Goal: Task Accomplishment & Management: Manage account settings

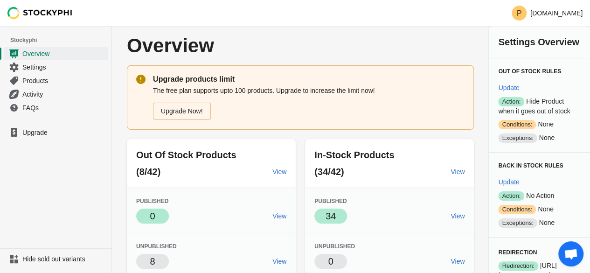
click at [293, 107] on div "Upgrade Now!" at bounding box center [306, 109] width 315 height 21
click at [268, 170] on link "View" at bounding box center [278, 171] width 21 height 17
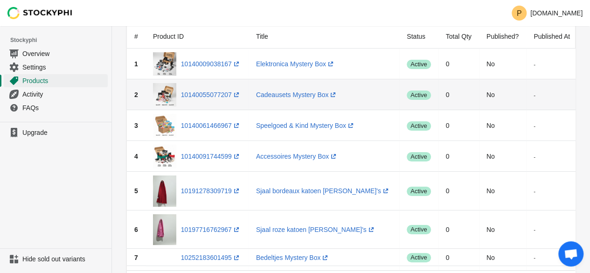
scroll to position [55, 0]
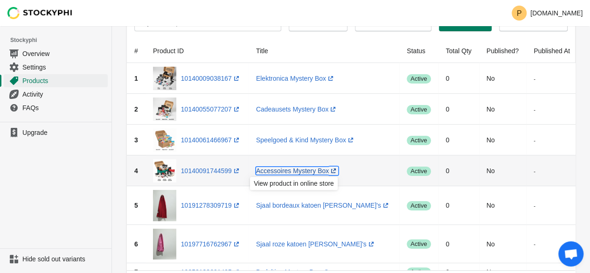
click at [309, 170] on link "Accessoires Mystery Box (opens a new window)" at bounding box center [297, 170] width 82 height 7
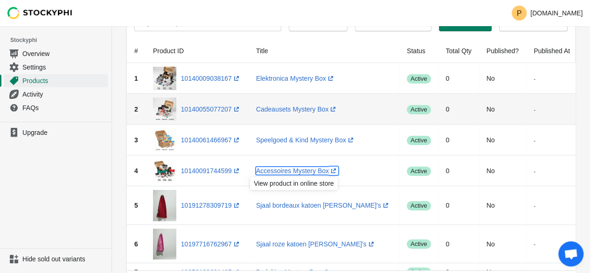
scroll to position [8, 0]
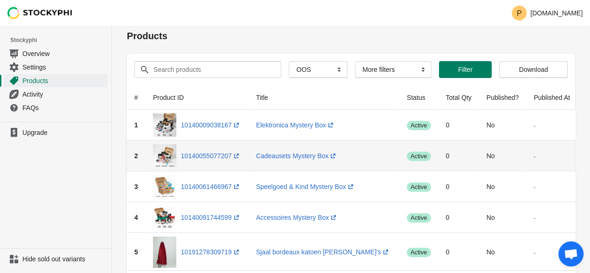
click at [519, 144] on td "No" at bounding box center [502, 155] width 47 height 31
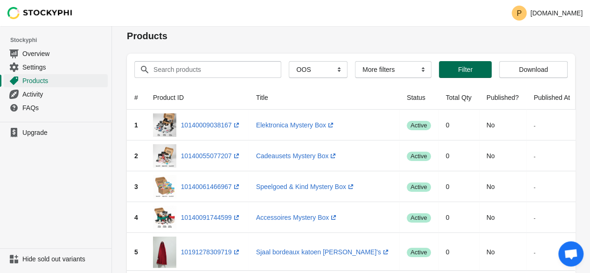
click at [464, 69] on span "Filter" at bounding box center [465, 69] width 14 height 7
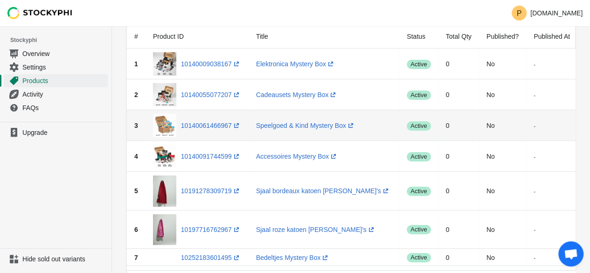
scroll to position [0, 0]
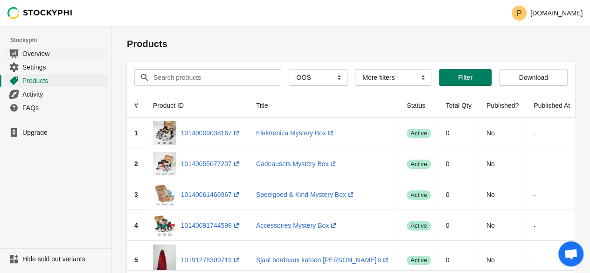
click at [55, 54] on span "Overview" at bounding box center [63, 53] width 83 height 9
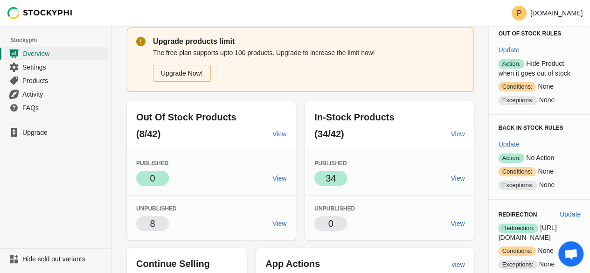
scroll to position [47, 0]
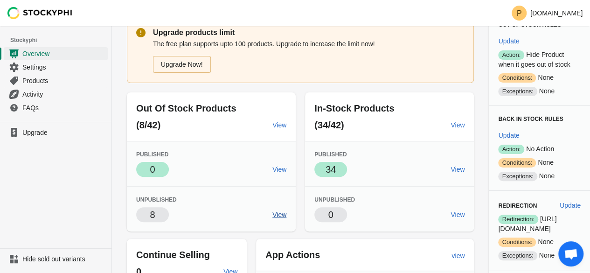
click at [272, 215] on span "View" at bounding box center [279, 214] width 14 height 7
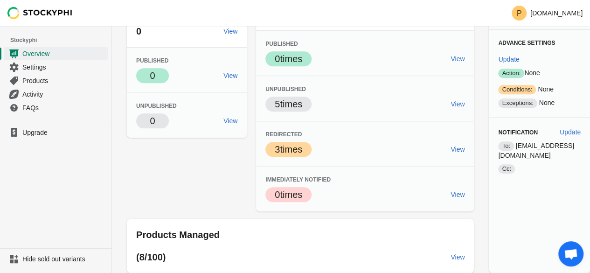
scroll to position [373, 0]
click at [450, 108] on span "View" at bounding box center [457, 103] width 14 height 7
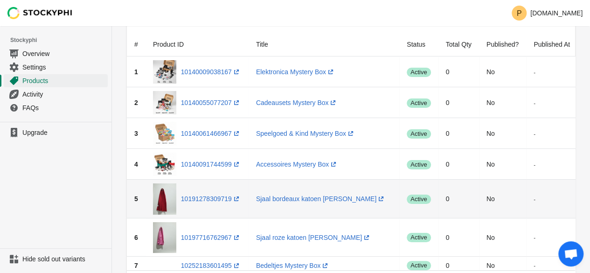
scroll to position [47, 0]
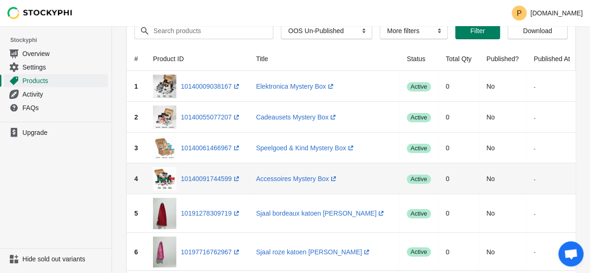
click at [487, 180] on td "No" at bounding box center [502, 178] width 47 height 31
click at [422, 180] on span "Success active" at bounding box center [418, 178] width 24 height 9
click at [439, 179] on td "0" at bounding box center [458, 178] width 41 height 31
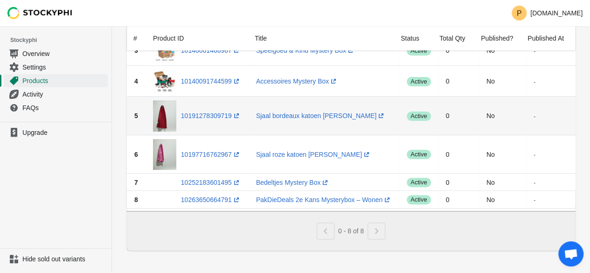
scroll to position [148, 0]
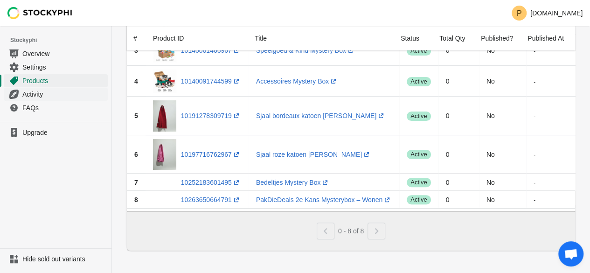
click at [27, 98] on link "Activity" at bounding box center [56, 94] width 104 height 14
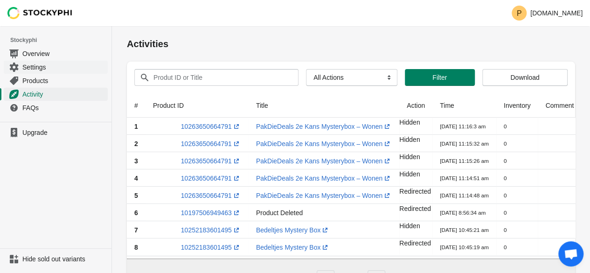
click at [48, 72] on link "Settings" at bounding box center [56, 67] width 104 height 14
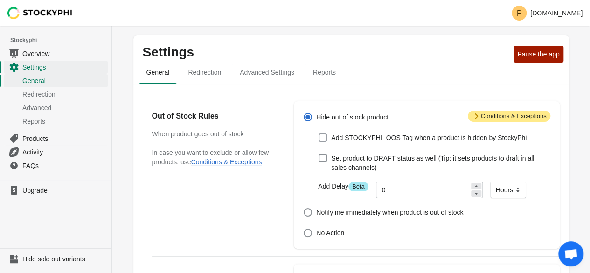
click at [391, 137] on span "Add STOCKYPHI_OOS Tag when a product is hidden by StockyPhi" at bounding box center [428, 137] width 195 height 9
click at [319, 134] on input "Add STOCKYPHI_OOS Tag when a product is hidden by StockyPhi" at bounding box center [318, 133] width 0 height 0
checkbox input "true"
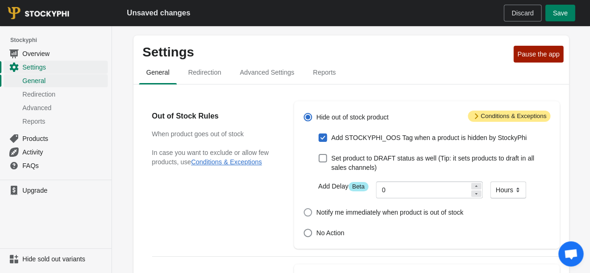
click at [401, 212] on span "Notify me immediately when product is out of stock" at bounding box center [389, 211] width 147 height 9
click at [304, 208] on input "Notify me immediately when product is out of stock" at bounding box center [303, 208] width 0 height 0
radio input "true"
checkbox input "false"
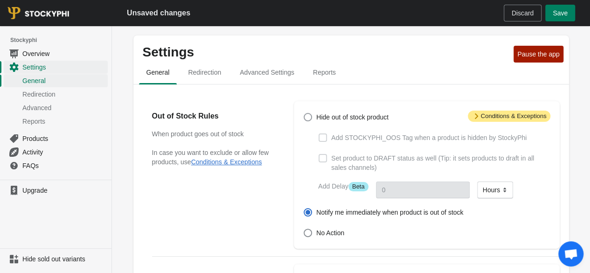
click at [336, 115] on span "Hide out of stock product" at bounding box center [352, 116] width 72 height 9
click at [304, 113] on input "Hide out of stock product" at bounding box center [303, 113] width 0 height 0
radio input "true"
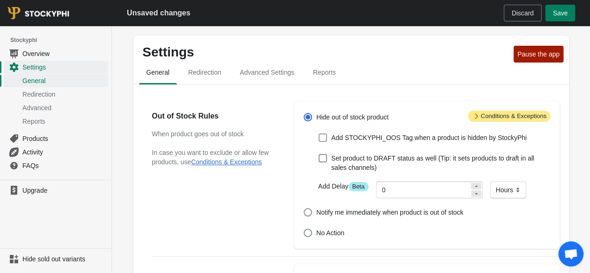
click at [377, 138] on span "Add STOCKYPHI_OOS Tag when a product is hidden by StockyPhi" at bounding box center [428, 137] width 195 height 9
click at [319, 134] on input "Add STOCKYPHI_OOS Tag when a product is hidden by StockyPhi" at bounding box center [318, 133] width 0 height 0
checkbox input "true"
click at [557, 14] on span "Save" at bounding box center [559, 12] width 15 height 7
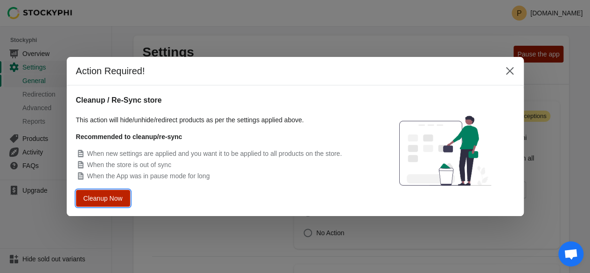
click at [107, 199] on span "Cleanup Now" at bounding box center [103, 198] width 36 height 7
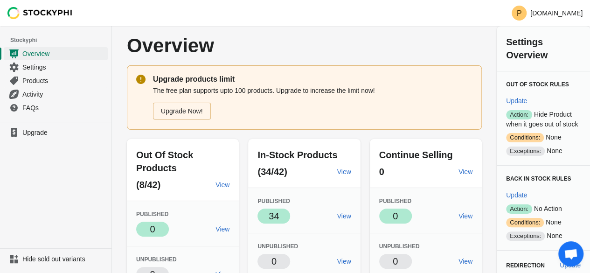
click at [300, 49] on p "Overview" at bounding box center [235, 45] width 217 height 21
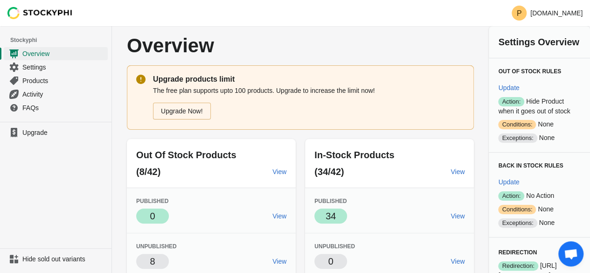
click at [297, 85] on div "The free plan supports upto 100 products. Upgrade to increase the limit now! Up…" at bounding box center [308, 102] width 311 height 35
click at [48, 83] on span "Products" at bounding box center [63, 80] width 83 height 9
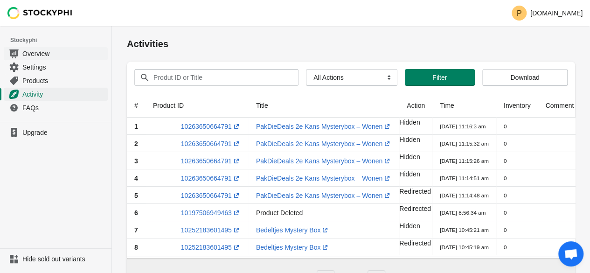
click at [38, 57] on span "Overview" at bounding box center [63, 53] width 83 height 9
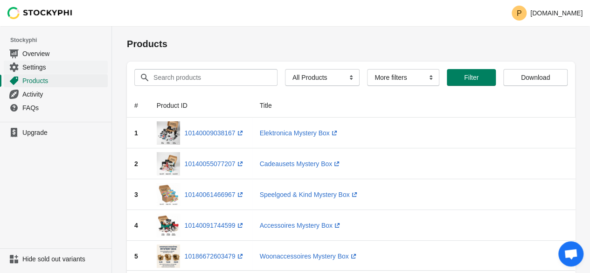
click at [34, 66] on span "Settings" at bounding box center [63, 66] width 83 height 9
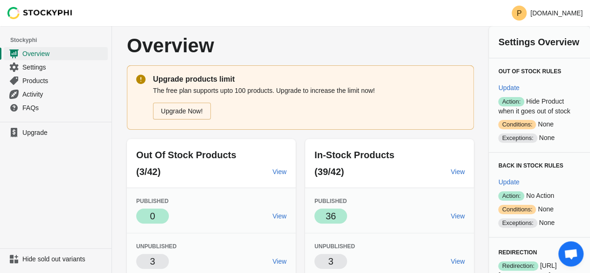
scroll to position [47, 0]
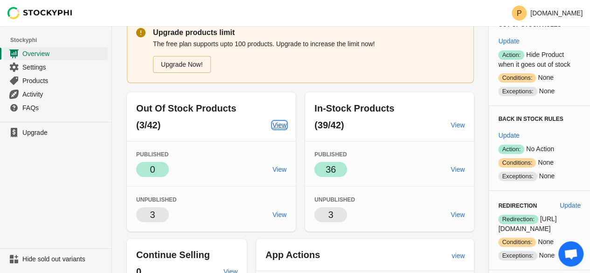
click at [272, 127] on span "View" at bounding box center [279, 124] width 14 height 7
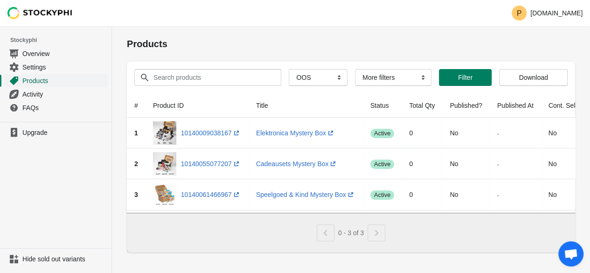
click at [50, 82] on span "Products" at bounding box center [63, 80] width 83 height 9
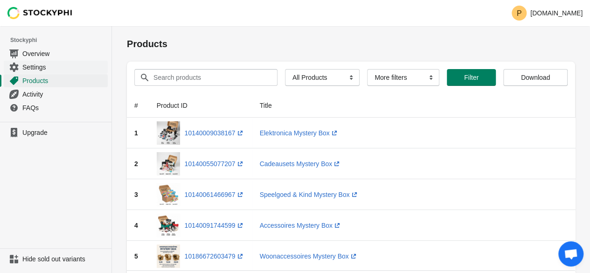
click at [35, 66] on span "Settings" at bounding box center [63, 66] width 83 height 9
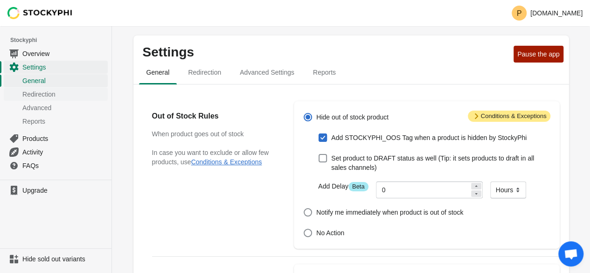
click at [50, 96] on span "Redirection" at bounding box center [63, 93] width 83 height 9
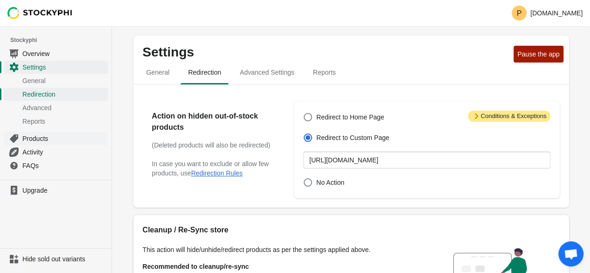
click at [54, 139] on span "Products" at bounding box center [63, 138] width 83 height 9
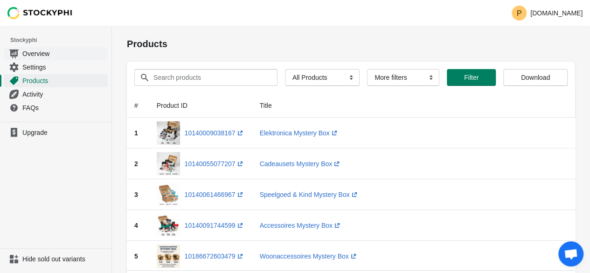
click at [52, 49] on span "Overview" at bounding box center [63, 53] width 83 height 9
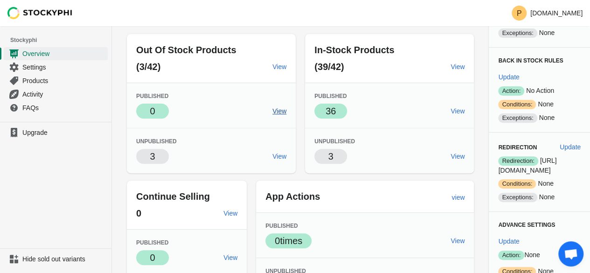
scroll to position [93, 0]
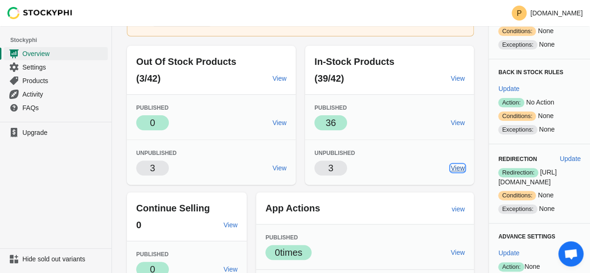
click at [450, 168] on span "View" at bounding box center [457, 167] width 14 height 7
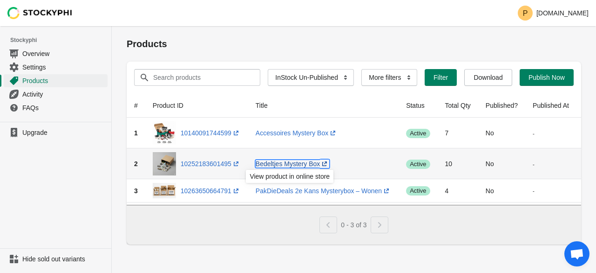
click at [286, 165] on link "Bedeltjes Mystery Box (opens a new window)" at bounding box center [293, 163] width 74 height 7
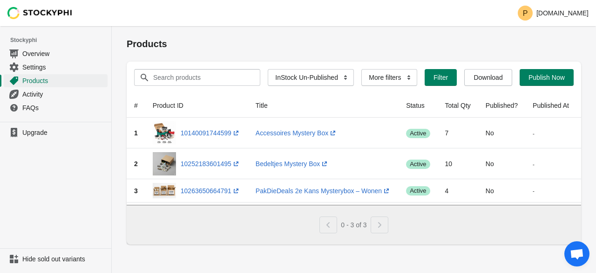
click at [474, 244] on div "0 - 3 of 3" at bounding box center [354, 225] width 455 height 40
drag, startPoint x: 466, startPoint y: 203, endPoint x: 563, endPoint y: 203, distance: 96.9
click at [563, 203] on div at bounding box center [393, 203] width 531 height 0
click at [504, 204] on div at bounding box center [354, 203] width 453 height 0
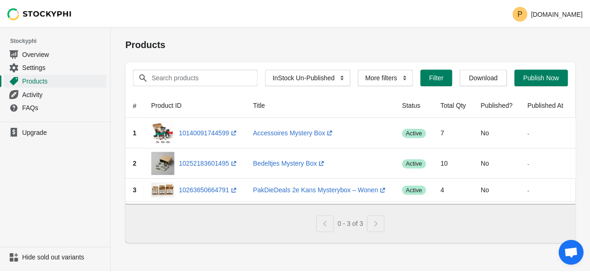
scroll to position [0, 11]
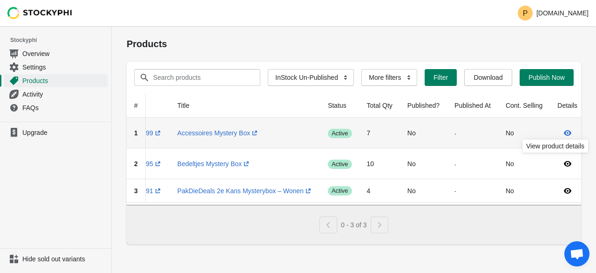
click at [564, 132] on icon at bounding box center [567, 133] width 7 height 6
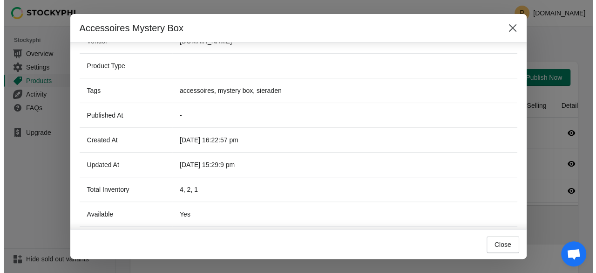
scroll to position [263, 0]
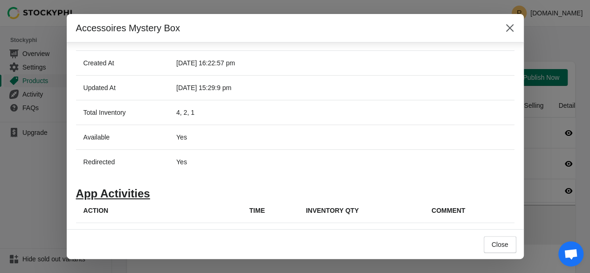
click at [504, 230] on div "Close" at bounding box center [291, 240] width 449 height 24
click at [498, 254] on div "Close" at bounding box center [295, 244] width 457 height 30
click at [495, 246] on span "Close" at bounding box center [499, 243] width 17 height 7
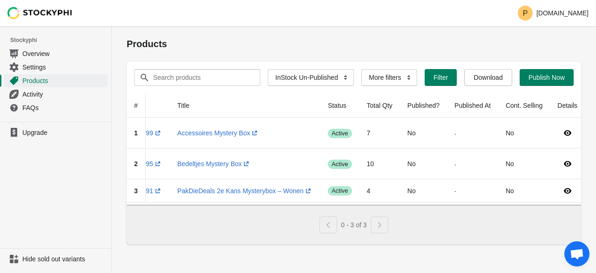
click at [301, 205] on div at bounding box center [354, 203] width 455 height 3
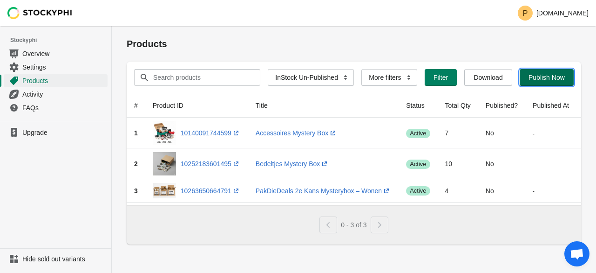
click at [536, 75] on span "Publish Now" at bounding box center [547, 77] width 36 height 7
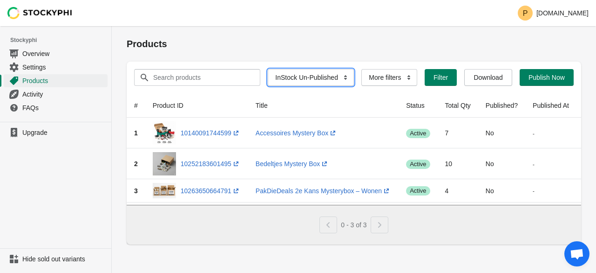
click at [331, 79] on select "All Products InStock InStock Published InStock Un-Published OOS OOS Published O…" at bounding box center [311, 77] width 86 height 17
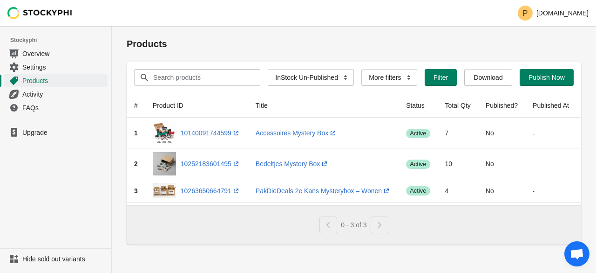
click at [355, 64] on div "Search products Clear All Products InStock InStock Published InStock Un-Publish…" at bounding box center [350, 74] width 447 height 24
click at [519, 50] on h1 "Products" at bounding box center [354, 43] width 455 height 13
click at [547, 82] on button "Publish Now" at bounding box center [547, 77] width 54 height 17
click at [48, 76] on span "Products" at bounding box center [63, 80] width 83 height 9
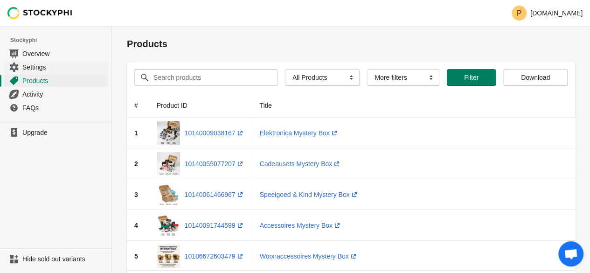
click at [46, 70] on span "Settings" at bounding box center [63, 66] width 83 height 9
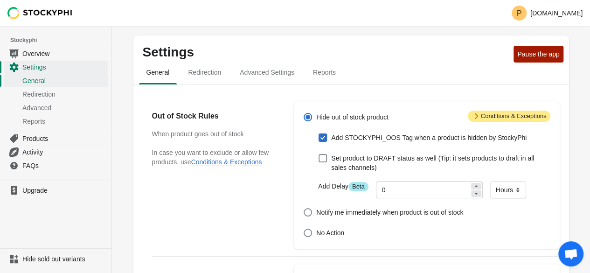
click at [393, 53] on p "Settings" at bounding box center [326, 52] width 367 height 15
click at [218, 78] on span "Redirection" at bounding box center [204, 72] width 48 height 17
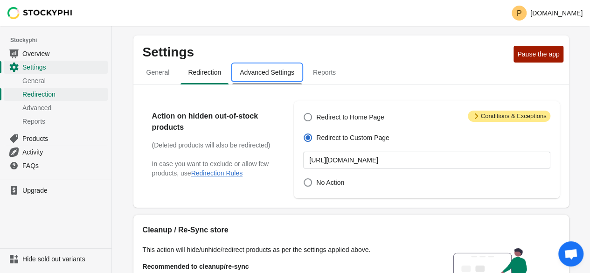
click at [245, 77] on span "Advanced Settings" at bounding box center [266, 72] width 69 height 17
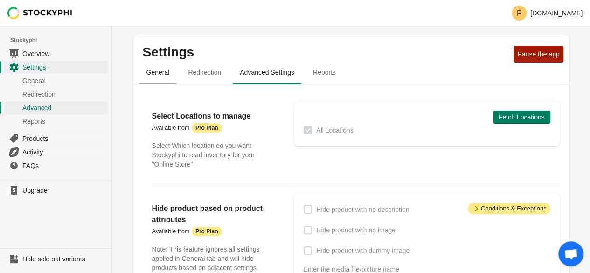
click at [156, 73] on span "General" at bounding box center [158, 72] width 38 height 17
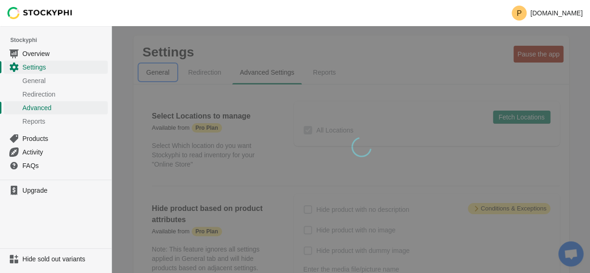
select select "hours"
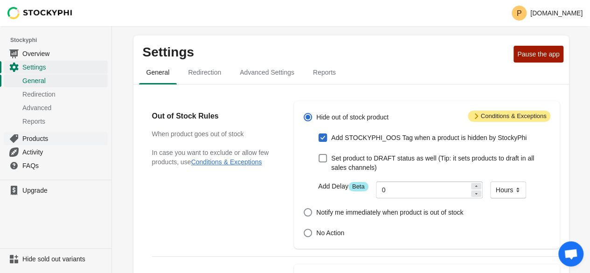
click at [51, 139] on span "Products" at bounding box center [63, 138] width 83 height 9
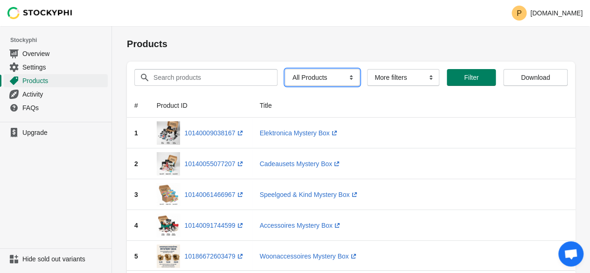
click at [330, 76] on select "All Products InStock InStock Published InStock Un-Published OOS OOS Published O…" at bounding box center [322, 77] width 75 height 17
click at [285, 69] on select "All Products InStock InStock Published InStock Un-Published OOS OOS Published O…" at bounding box center [322, 77] width 75 height 17
drag, startPoint x: 325, startPoint y: 76, endPoint x: 327, endPoint y: 83, distance: 7.7
click at [325, 76] on select "All Products InStock InStock Published InStock Un-Published OOS OOS Published O…" at bounding box center [319, 77] width 64 height 17
click at [287, 69] on select "All Products InStock InStock Published InStock Un-Published OOS OOS Published O…" at bounding box center [319, 77] width 64 height 17
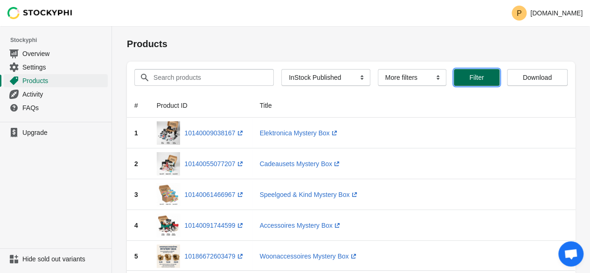
click at [473, 81] on span "Filter" at bounding box center [476, 77] width 14 height 7
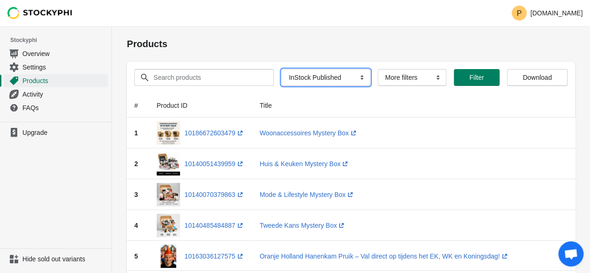
click at [343, 72] on select "All Products InStock InStock Published InStock Un-Published OOS OOS Published O…" at bounding box center [325, 77] width 89 height 17
click at [281, 69] on select "All Products InStock InStock Published InStock Un-Published OOS OOS Published O…" at bounding box center [325, 77] width 89 height 17
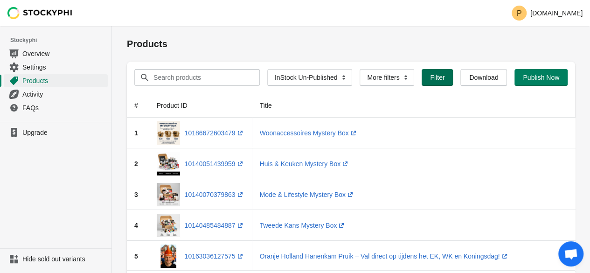
click at [432, 81] on span "Filter" at bounding box center [437, 77] width 14 height 7
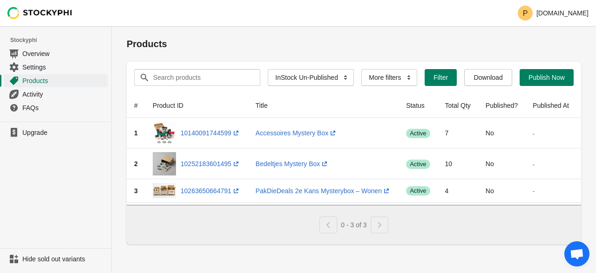
click at [548, 86] on div "Search products Clear All Products InStock InStock Published InStock Un-Publish…" at bounding box center [354, 78] width 455 height 32
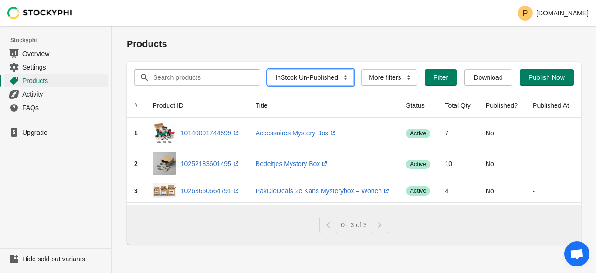
click at [326, 79] on select "All Products InStock InStock Published InStock Un-Published OOS OOS Published O…" at bounding box center [311, 77] width 86 height 17
click at [277, 69] on select "All Products InStock InStock Published InStock Un-Published OOS OOS Published O…" at bounding box center [311, 77] width 86 height 17
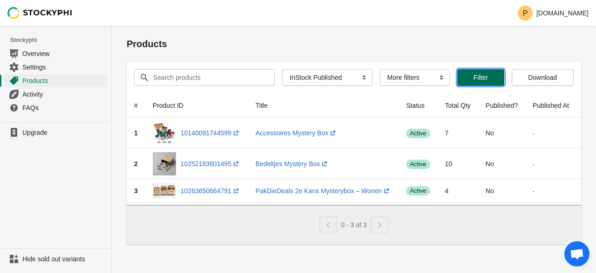
click at [496, 76] on button "Filter" at bounding box center [481, 77] width 47 height 17
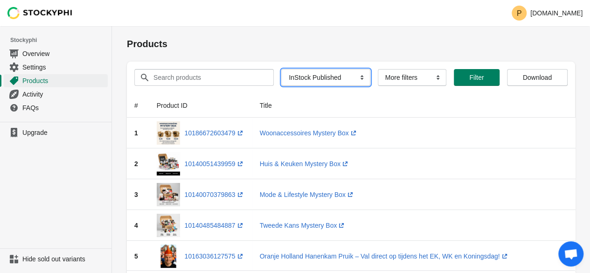
click at [333, 77] on select "All Products InStock InStock Published InStock Un-Published OOS OOS Published O…" at bounding box center [325, 77] width 89 height 17
select select "instock_unpublished"
click at [281, 69] on select "All Products InStock InStock Published InStock Un-Published OOS OOS Published O…" at bounding box center [325, 77] width 89 height 17
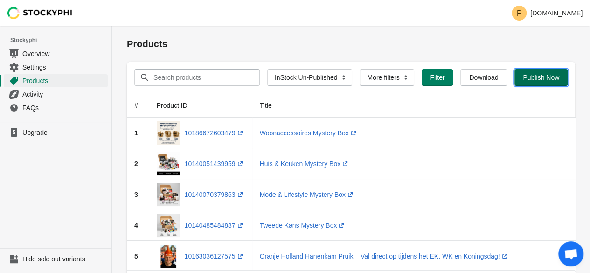
click at [549, 80] on span "Publish Now" at bounding box center [540, 77] width 36 height 7
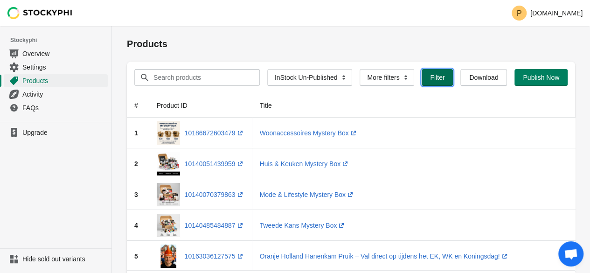
click at [437, 79] on span "Filter" at bounding box center [437, 77] width 14 height 7
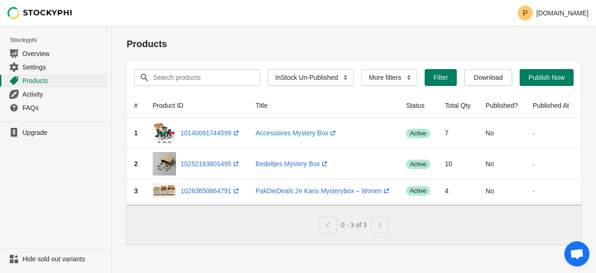
click at [354, 13] on div "P Pakdiedeals.nl" at bounding box center [354, 13] width 485 height 26
click at [354, 14] on div "P Pakdiedeals.nl" at bounding box center [354, 13] width 485 height 26
click at [549, 74] on span "Publish Now" at bounding box center [547, 77] width 36 height 7
click at [39, 90] on span "Activity" at bounding box center [63, 93] width 83 height 9
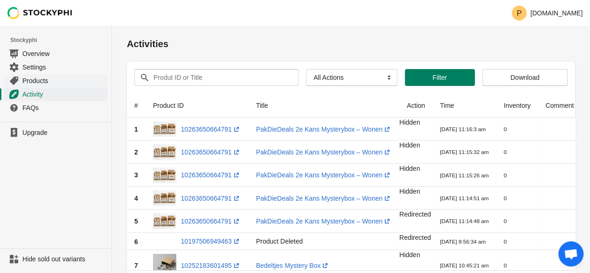
click at [42, 81] on span "Products" at bounding box center [63, 80] width 83 height 9
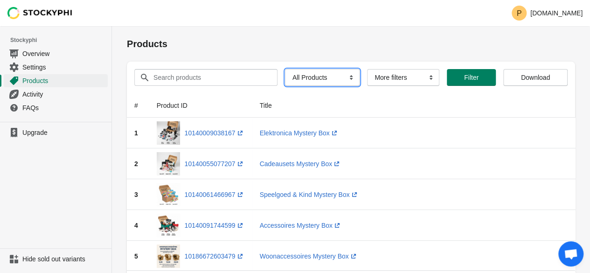
click at [336, 80] on select "All Products InStock InStock Published InStock Un-Published OOS OOS Published O…" at bounding box center [322, 77] width 75 height 17
select select "instock_unpublished"
click at [285, 69] on select "All Products InStock InStock Published InStock Un-Published OOS OOS Published O…" at bounding box center [322, 77] width 75 height 17
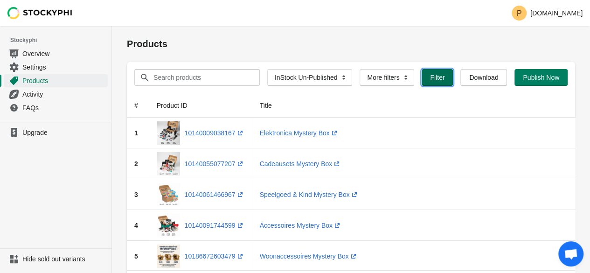
click at [430, 75] on span "Filter" at bounding box center [437, 77] width 14 height 7
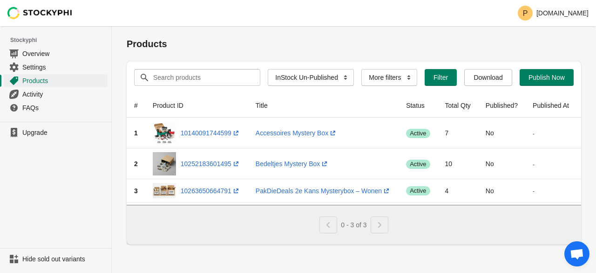
click at [330, 32] on div "Products" at bounding box center [354, 43] width 455 height 35
click at [552, 72] on button "Publish Now" at bounding box center [547, 77] width 54 height 17
click at [362, 28] on div "Products" at bounding box center [354, 43] width 455 height 35
click at [541, 72] on button "Publish Now" at bounding box center [547, 77] width 54 height 17
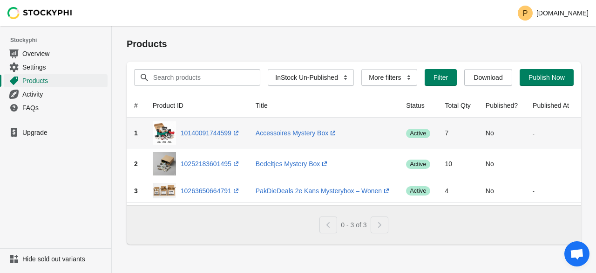
click at [485, 131] on td "No" at bounding box center [502, 132] width 47 height 31
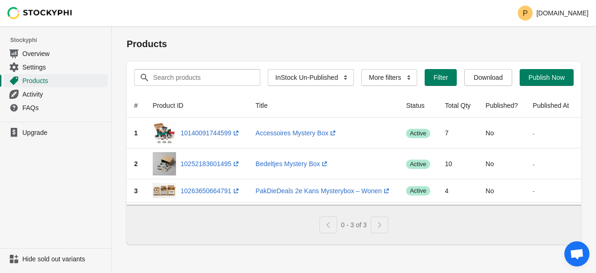
click at [301, 33] on div "Products" at bounding box center [354, 43] width 455 height 35
click at [63, 82] on span "Products" at bounding box center [63, 80] width 83 height 9
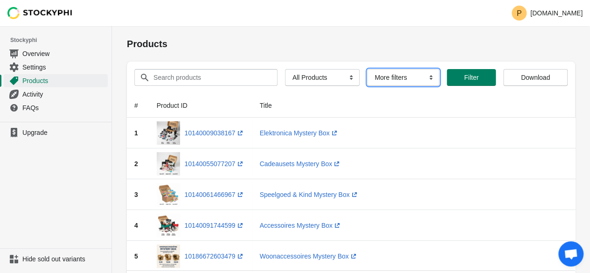
click at [385, 85] on select "More filters Delayed product hide" at bounding box center [403, 77] width 72 height 17
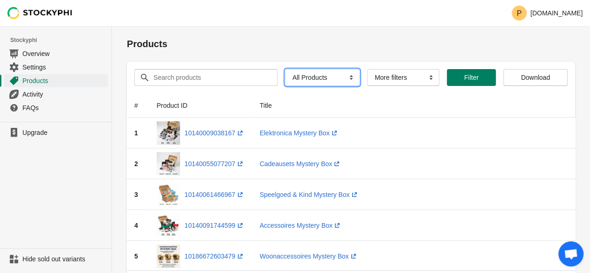
click at [305, 81] on select "All Products InStock InStock Published InStock Un-Published OOS OOS Published O…" at bounding box center [322, 77] width 75 height 17
select select "instock_unpublished"
click at [285, 69] on select "All Products InStock InStock Published InStock Un-Published OOS OOS Published O…" at bounding box center [322, 77] width 75 height 17
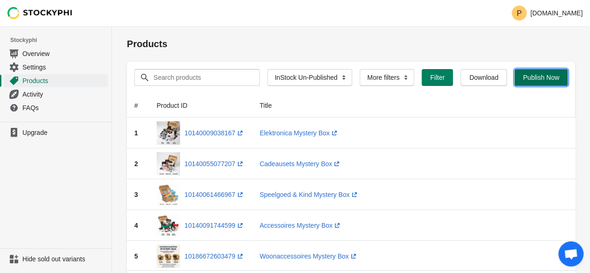
click at [545, 81] on span "Publish Now" at bounding box center [540, 77] width 36 height 7
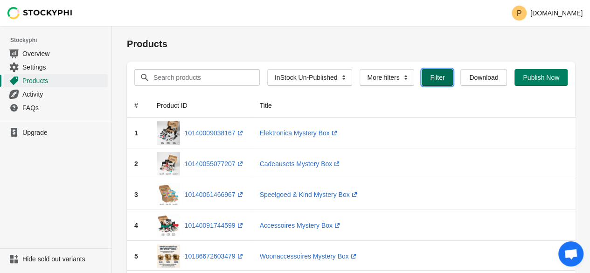
click at [442, 81] on span "Filter" at bounding box center [437, 77] width 16 height 7
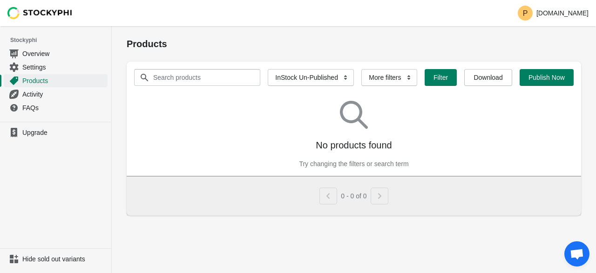
click at [422, 137] on div "No products found Try changing the filters or search term" at bounding box center [354, 130] width 440 height 75
click at [434, 75] on span "Filter" at bounding box center [441, 77] width 14 height 7
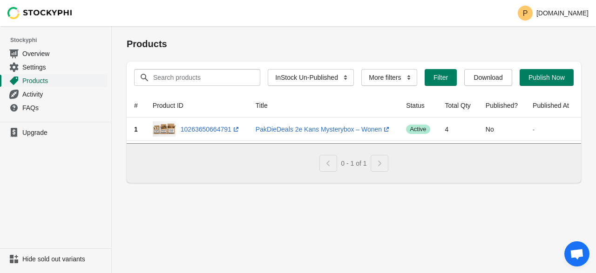
click at [75, 77] on span "Products" at bounding box center [63, 80] width 83 height 9
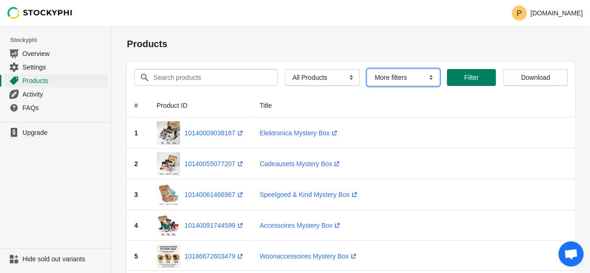
click at [385, 75] on select "More filters Delayed product hide" at bounding box center [403, 77] width 72 height 17
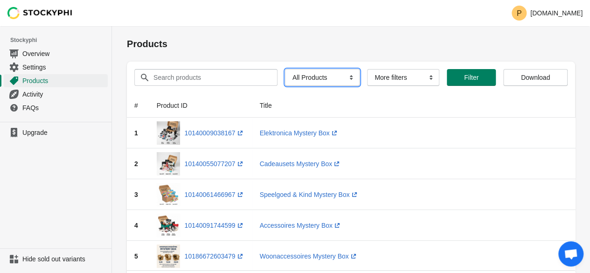
click at [307, 78] on select "All Products InStock InStock Published InStock Un-Published OOS OOS Published O…" at bounding box center [322, 77] width 75 height 17
select select "instock_unpublished"
click at [285, 69] on select "All Products InStock InStock Published InStock Un-Published OOS OOS Published O…" at bounding box center [322, 77] width 75 height 17
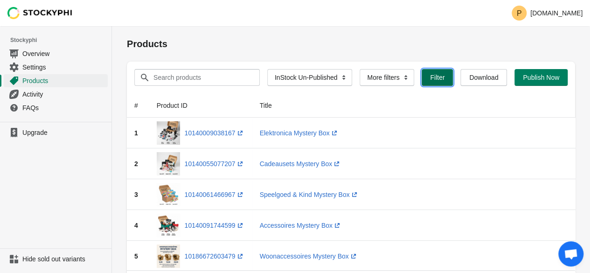
click at [430, 80] on span "Filter" at bounding box center [437, 77] width 14 height 7
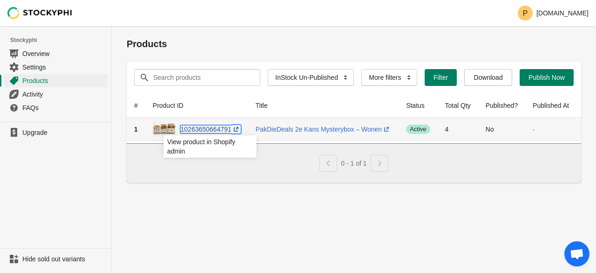
click at [213, 130] on link "10263650664791 (opens a new window)" at bounding box center [211, 128] width 60 height 7
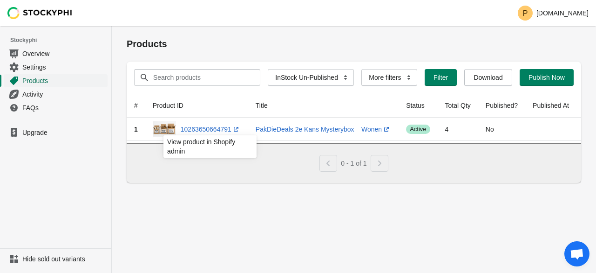
click at [52, 85] on link "Products" at bounding box center [56, 81] width 104 height 14
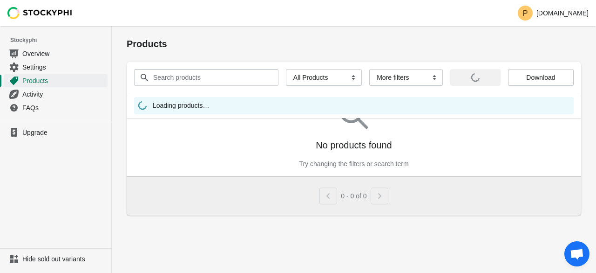
click at [294, 34] on div "Products" at bounding box center [354, 43] width 455 height 35
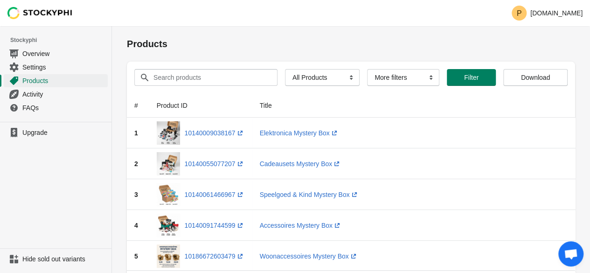
click at [294, 34] on div "Products" at bounding box center [351, 43] width 448 height 35
click at [377, 78] on select "More filters Delayed product hide" at bounding box center [403, 77] width 72 height 17
click at [325, 78] on select "All Products InStock InStock Published InStock Un-Published OOS OOS Published O…" at bounding box center [322, 77] width 75 height 17
select select "instock_unpublished"
click at [285, 69] on select "All Products InStock InStock Published InStock Un-Published OOS OOS Published O…" at bounding box center [322, 77] width 75 height 17
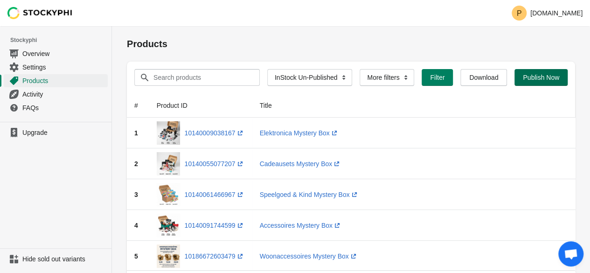
click at [532, 81] on span "Publish Now" at bounding box center [540, 77] width 36 height 7
click at [427, 83] on button "Filter" at bounding box center [436, 77] width 31 height 17
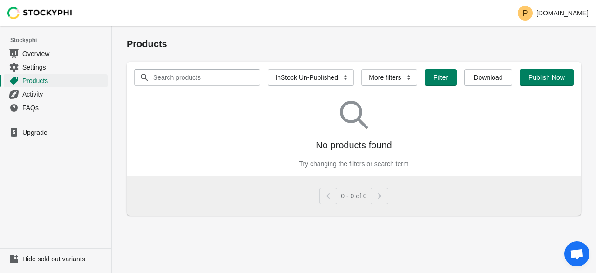
drag, startPoint x: 217, startPoint y: 20, endPoint x: 200, endPoint y: 24, distance: 17.2
click at [217, 21] on div "P [DOMAIN_NAME]" at bounding box center [354, 13] width 485 height 26
click at [46, 54] on span "Overview" at bounding box center [63, 53] width 83 height 9
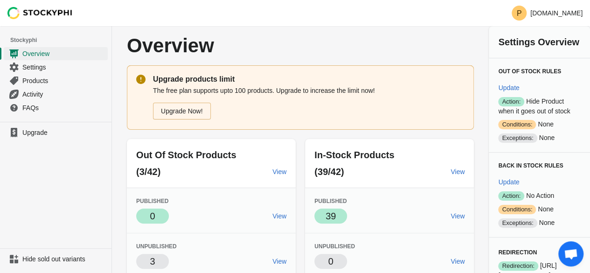
click at [295, 58] on div "Overview" at bounding box center [300, 45] width 347 height 39
click at [298, 56] on div "Overview" at bounding box center [300, 45] width 347 height 39
click at [299, 57] on div "Overview" at bounding box center [300, 45] width 347 height 39
click at [70, 55] on span "Overview" at bounding box center [63, 53] width 83 height 9
